Goal: Transaction & Acquisition: Purchase product/service

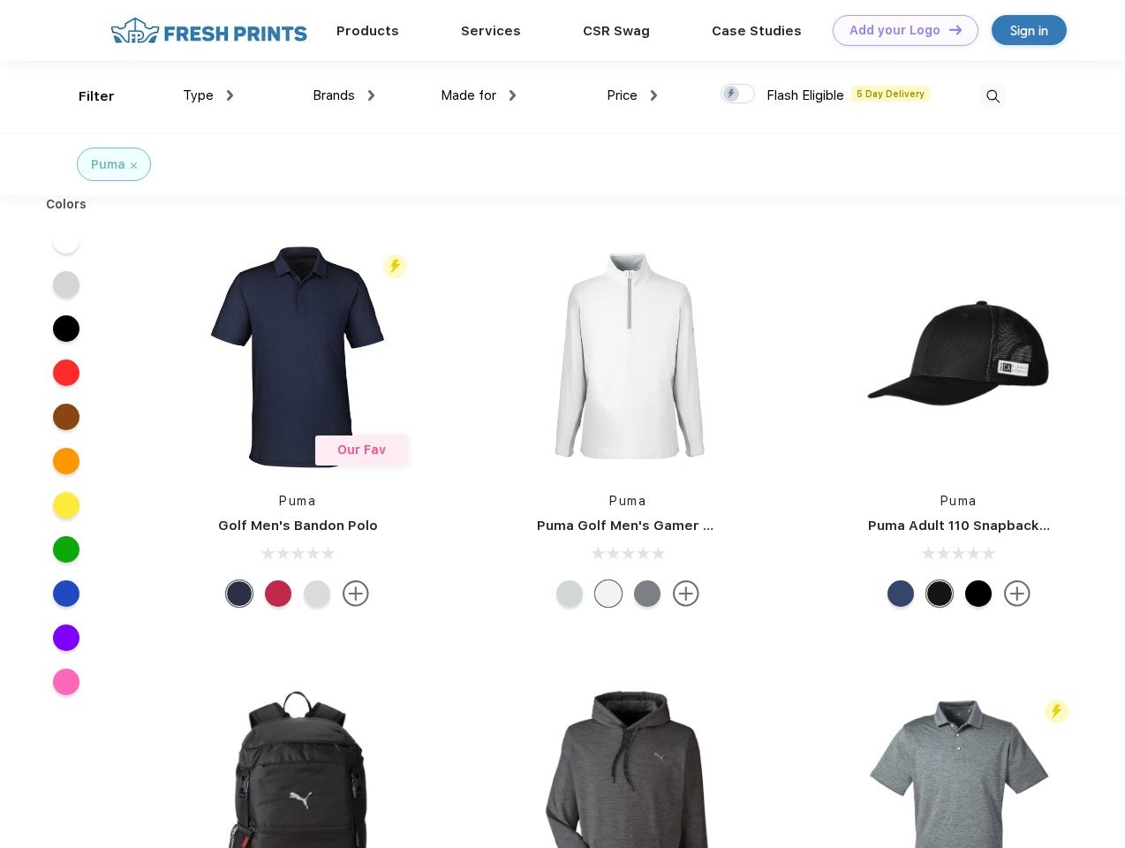
scroll to position [1, 0]
click at [899, 30] on link "Add your Logo Design Tool" at bounding box center [906, 30] width 146 height 31
click at [0, 0] on div "Design Tool" at bounding box center [0, 0] width 0 height 0
click at [948, 29] on link "Add your Logo Design Tool" at bounding box center [906, 30] width 146 height 31
click at [85, 96] on div "Filter" at bounding box center [97, 97] width 36 height 20
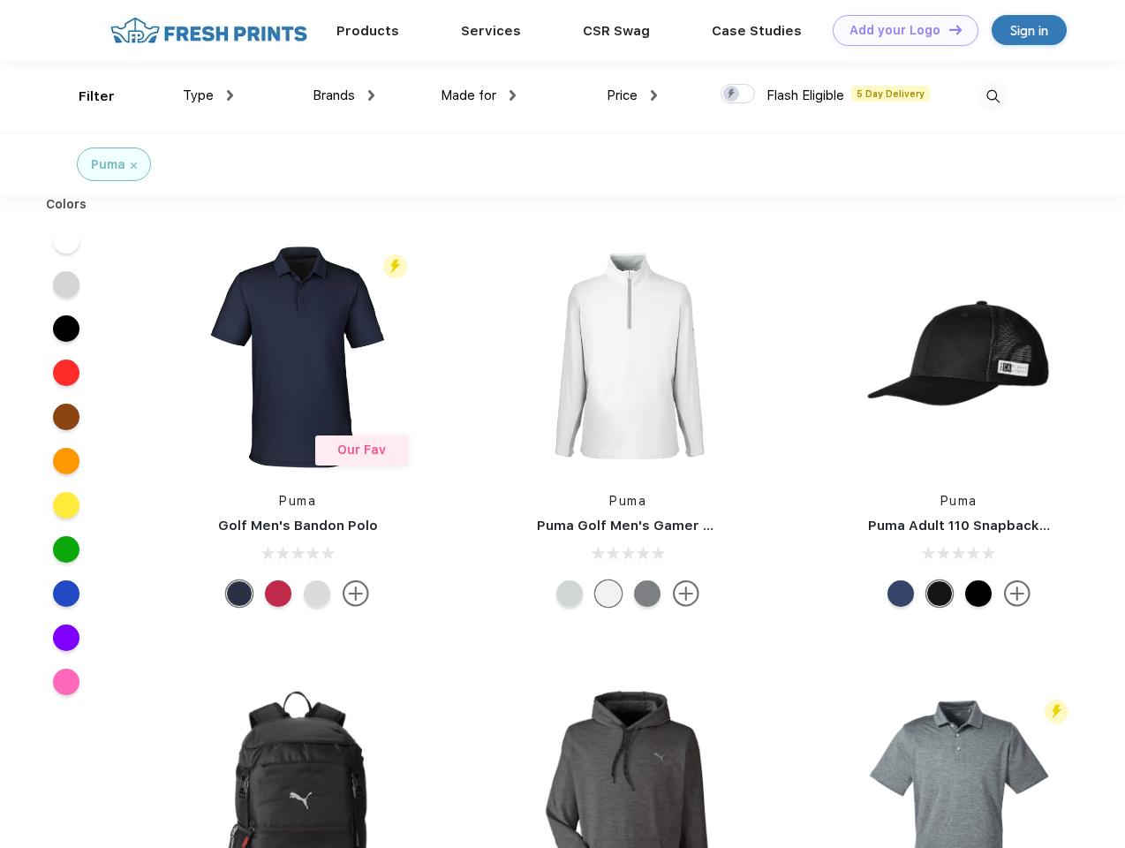
click at [208, 95] on span "Type" at bounding box center [198, 95] width 31 height 16
click at [344, 95] on span "Brands" at bounding box center [334, 95] width 42 height 16
click at [479, 95] on span "Made for" at bounding box center [469, 95] width 56 height 16
click at [633, 95] on span "Price" at bounding box center [622, 95] width 31 height 16
click at [739, 95] on div at bounding box center [738, 93] width 34 height 19
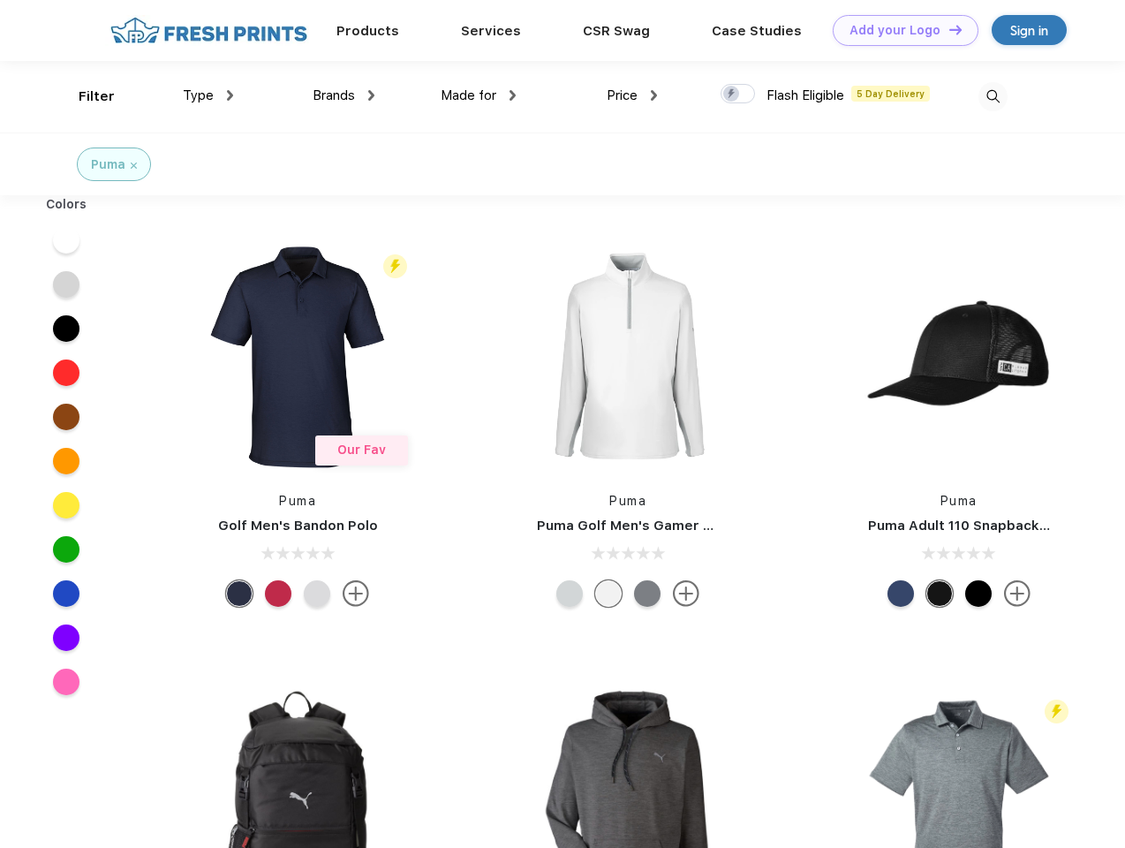
click at [732, 95] on input "checkbox" at bounding box center [726, 88] width 11 height 11
click at [993, 96] on img at bounding box center [993, 96] width 29 height 29
